Goal: Find specific page/section: Find specific page/section

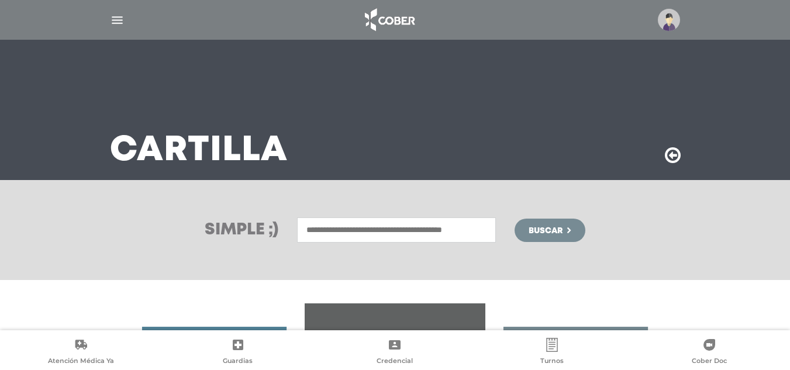
click at [675, 22] on img at bounding box center [669, 20] width 22 height 22
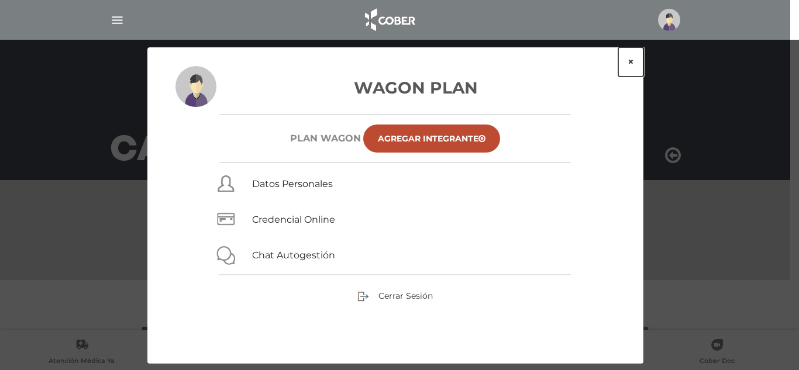
click at [628, 65] on button "×" at bounding box center [630, 61] width 25 height 29
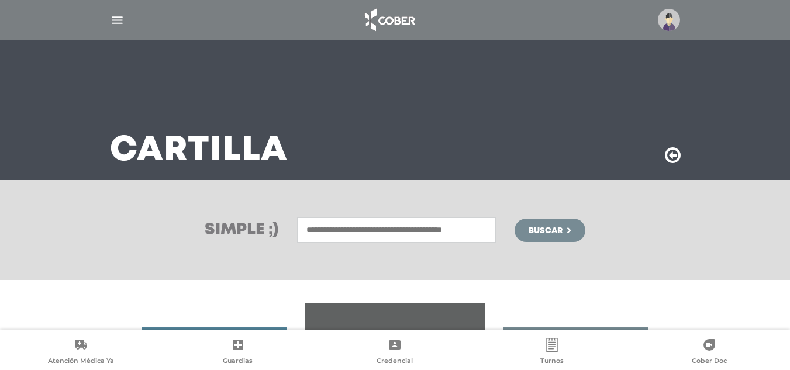
click at [126, 16] on div at bounding box center [395, 20] width 599 height 28
click at [121, 18] on img "button" at bounding box center [117, 20] width 15 height 15
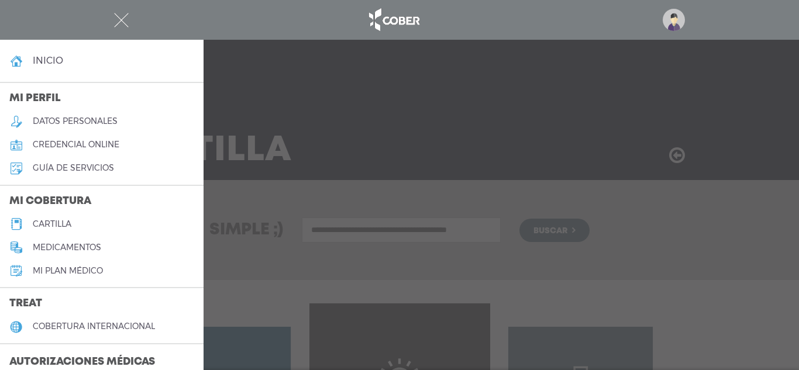
click at [54, 213] on link "cartilla" at bounding box center [102, 223] width 204 height 23
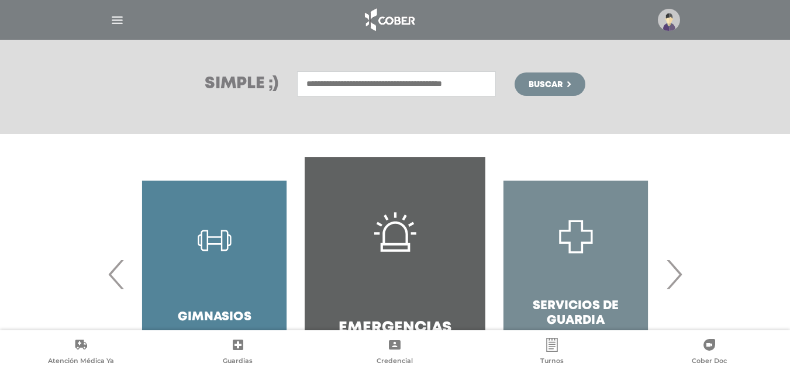
scroll to position [230, 0]
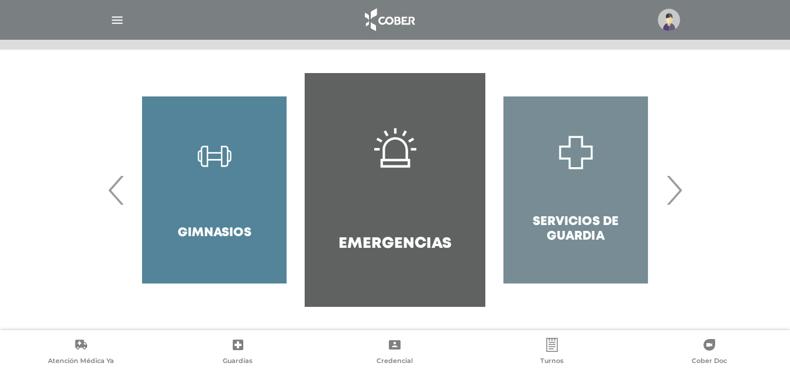
click at [678, 183] on span "›" at bounding box center [674, 190] width 23 height 63
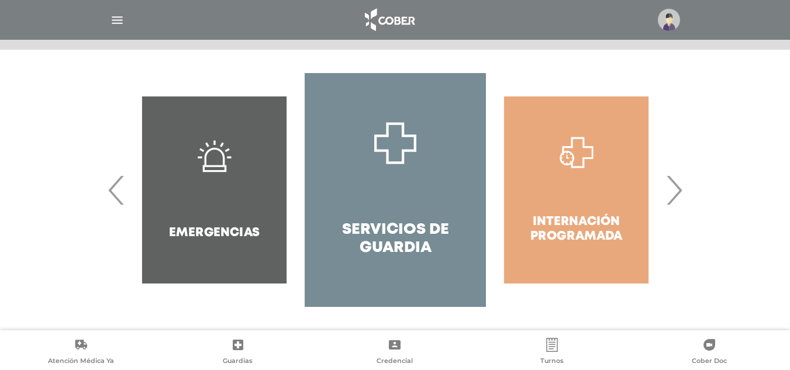
click at [678, 183] on span "›" at bounding box center [674, 190] width 23 height 63
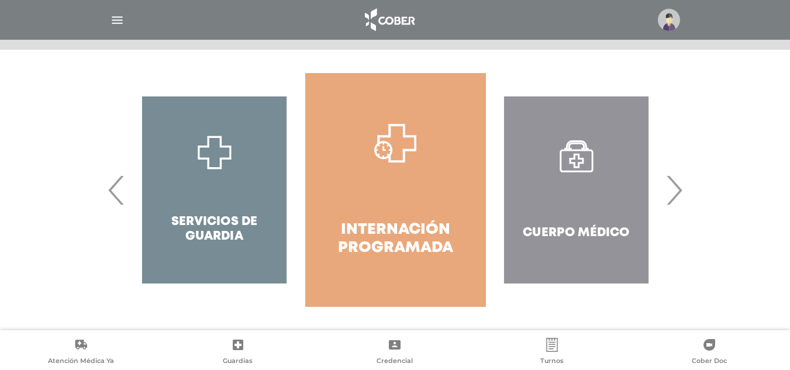
click at [678, 183] on span "›" at bounding box center [674, 190] width 23 height 63
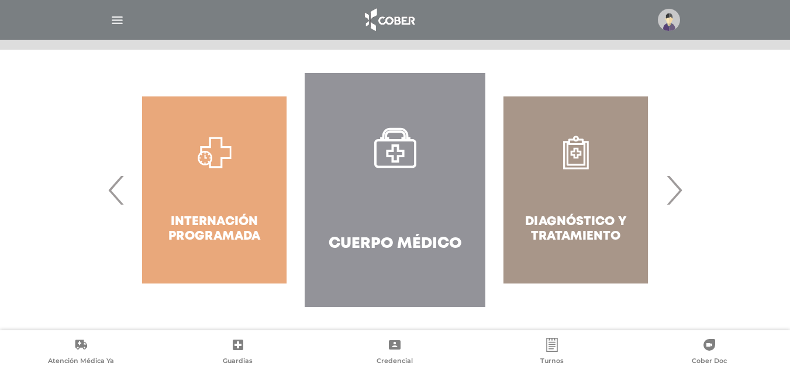
click at [387, 185] on link "Cuerpo Médico" at bounding box center [395, 190] width 181 height 234
